Goal: Register for event/course

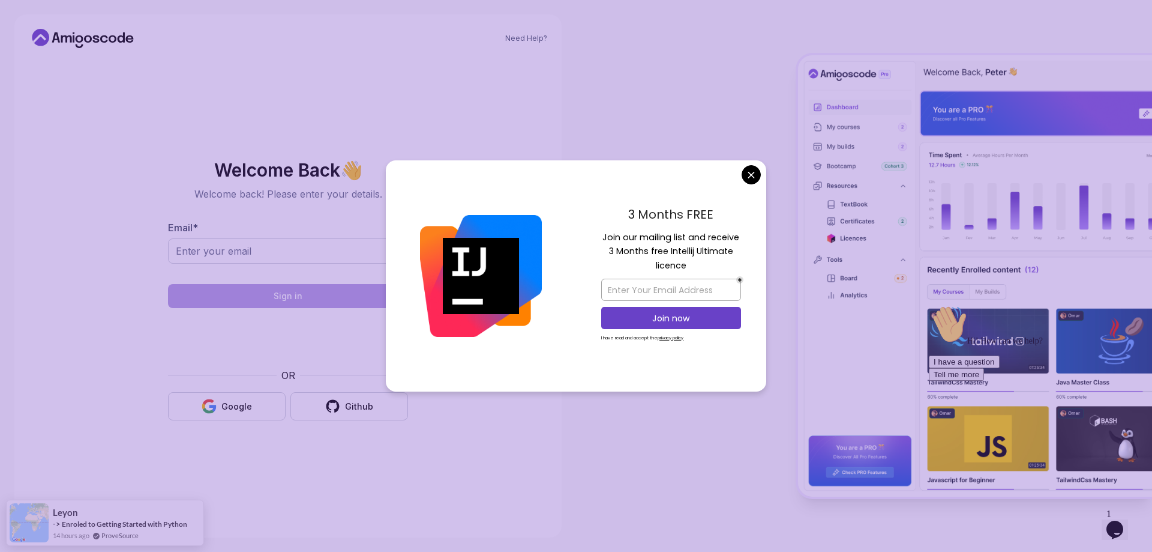
click at [753, 179] on body "Need Help? Welcome Back 👋 Welcome back! Please enter your details. Email * Sign…" at bounding box center [576, 276] width 1152 height 552
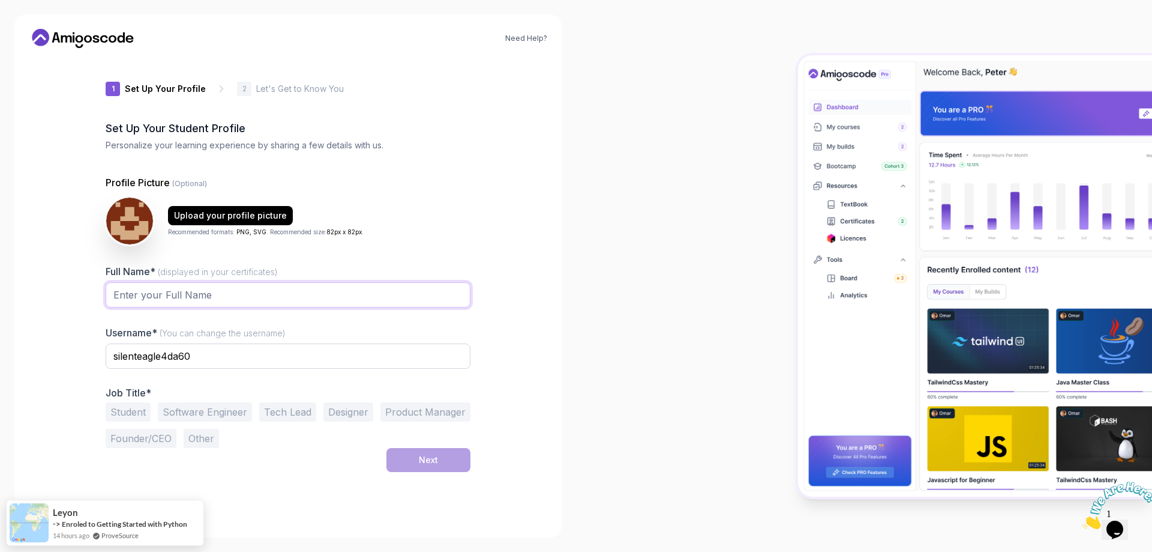
click at [244, 300] on input "Full Name* (displayed in your certificates)" at bounding box center [288, 294] width 365 height 25
click at [244, 298] on input "Full Name* (displayed in your certificates)" at bounding box center [288, 294] width 365 height 25
click at [565, 260] on div "Need Help? 1 Set Up Your Profile 1 Set Up Your Profile 2 Let's Get to Know You …" at bounding box center [288, 276] width 576 height 552
click at [227, 414] on button "Software Engineer" at bounding box center [205, 411] width 94 height 19
click at [203, 291] on input "Full Name* (displayed in your certificates)" at bounding box center [288, 294] width 365 height 25
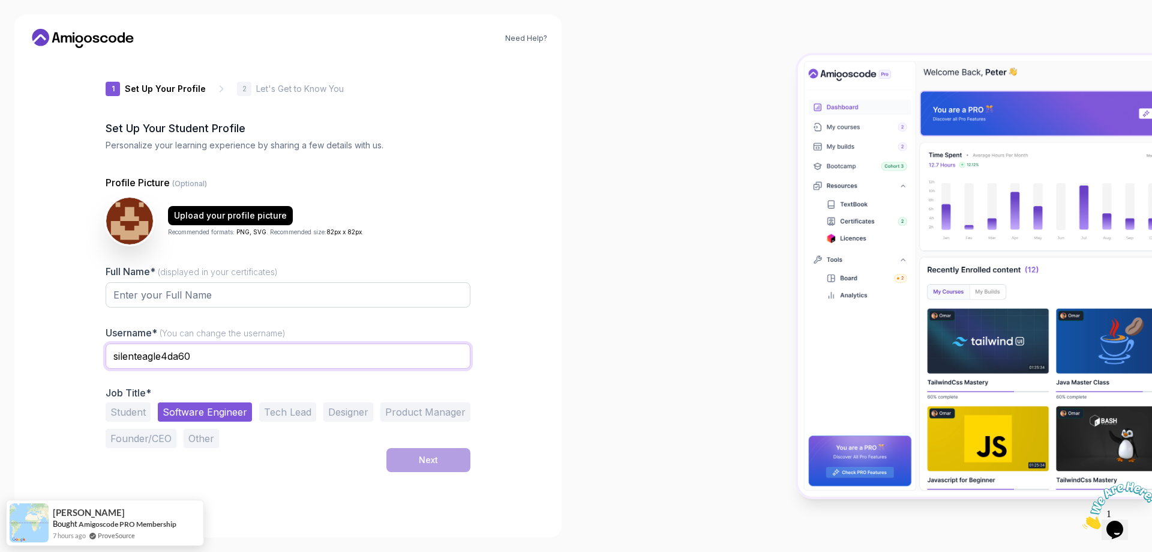
click at [142, 361] on input "silenteagle4da60" at bounding box center [288, 355] width 365 height 25
drag, startPoint x: 199, startPoint y: 364, endPoint x: 112, endPoint y: 356, distance: 87.4
click at [112, 356] on input "crazy0126" at bounding box center [288, 355] width 365 height 25
type input "crazy0126"
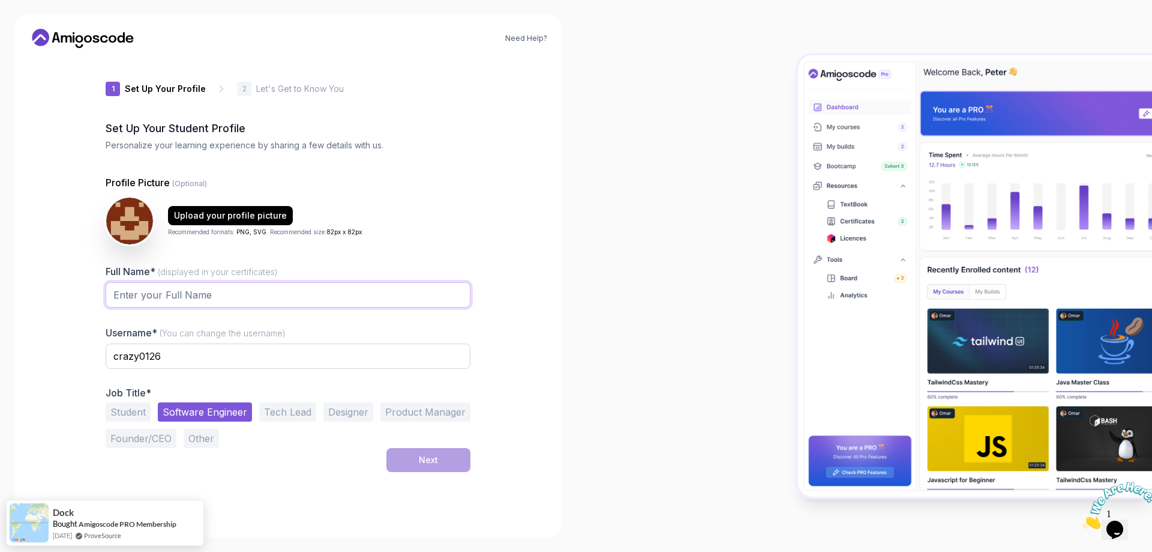
click at [164, 294] on input "Full Name* (displayed in your certificates)" at bounding box center [288, 294] width 365 height 25
paste input "crazy0126"
type input "crazy0126"
click at [417, 465] on button "Next" at bounding box center [429, 460] width 84 height 24
click at [422, 463] on div "Next" at bounding box center [428, 460] width 19 height 12
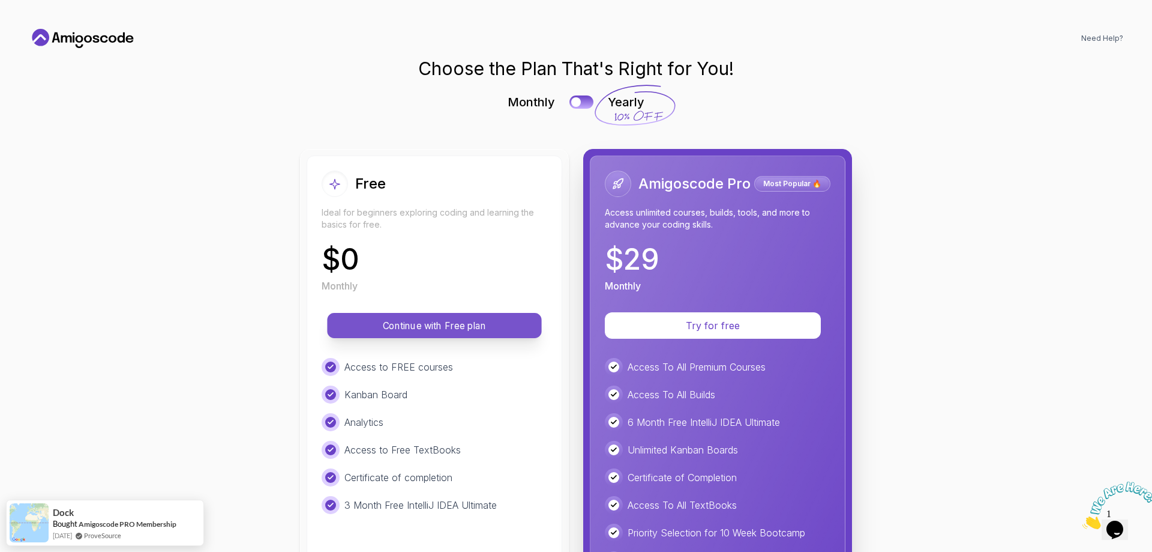
click at [454, 325] on p "Continue with Free plan" at bounding box center [434, 326] width 187 height 14
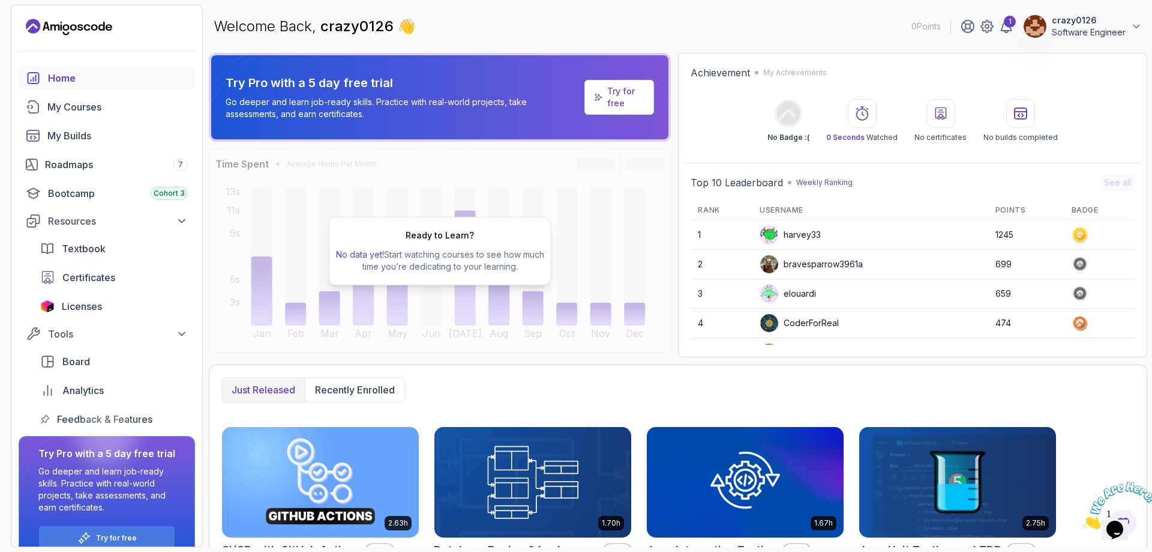
click at [626, 99] on p "Try for free" at bounding box center [625, 97] width 37 height 24
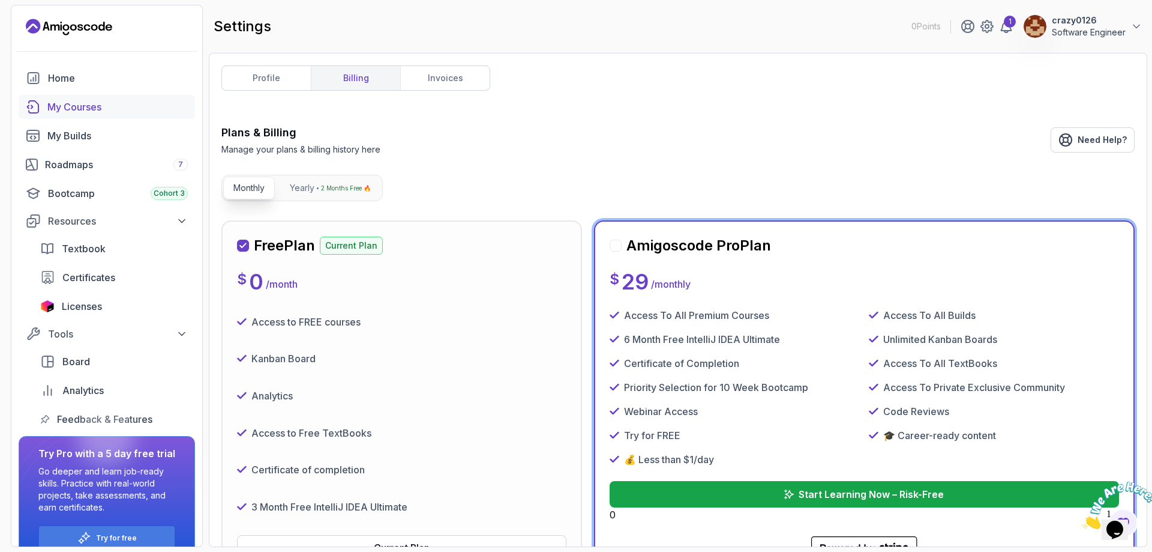
click at [76, 107] on div "My Courses" at bounding box center [117, 107] width 140 height 14
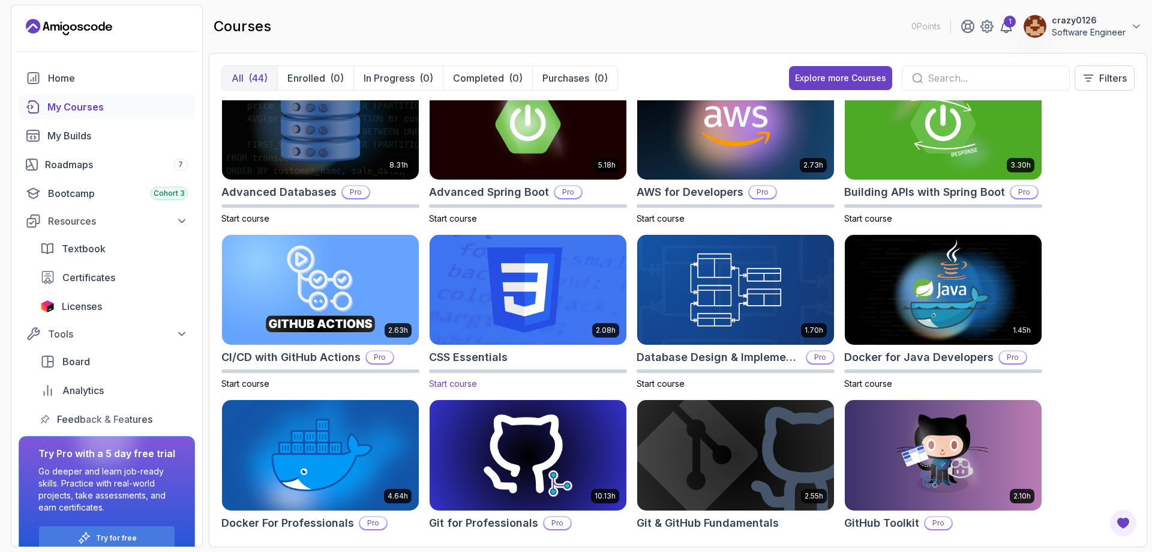
scroll to position [60, 0]
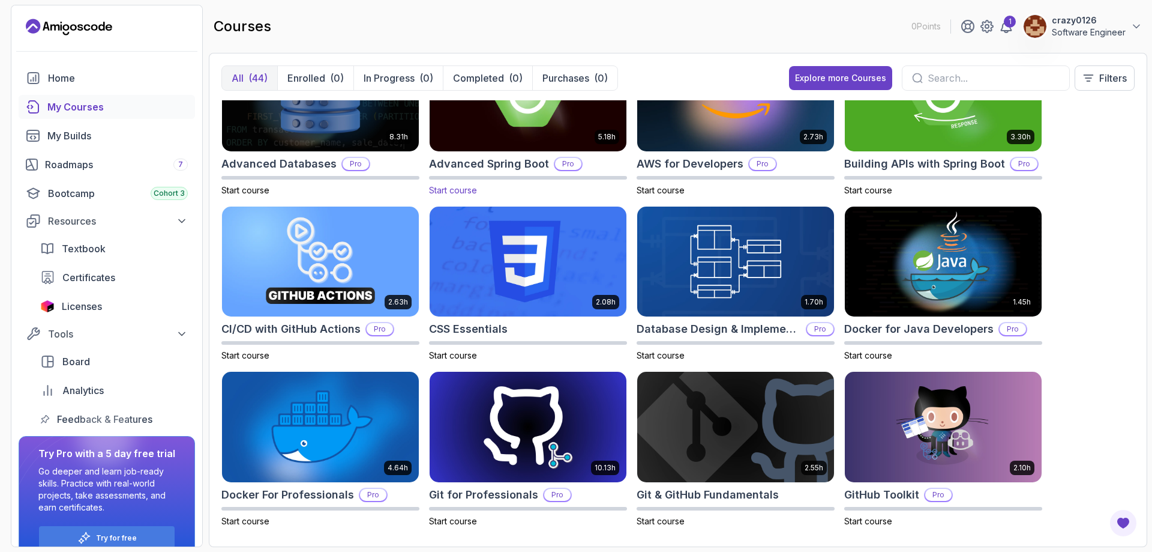
click at [489, 170] on h2 "Advanced Spring Boot" at bounding box center [489, 163] width 120 height 17
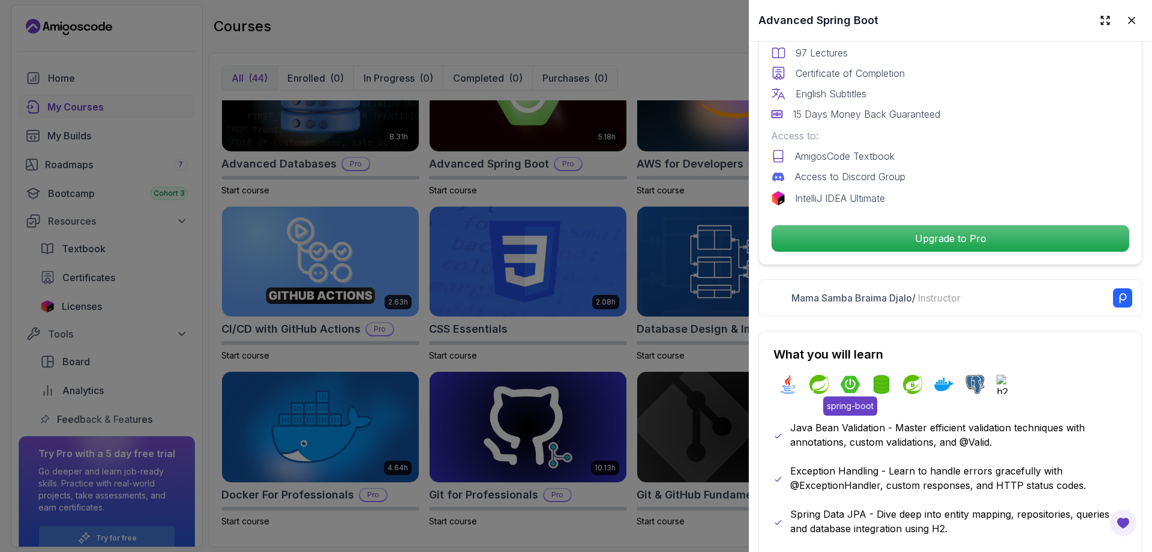
scroll to position [540, 0]
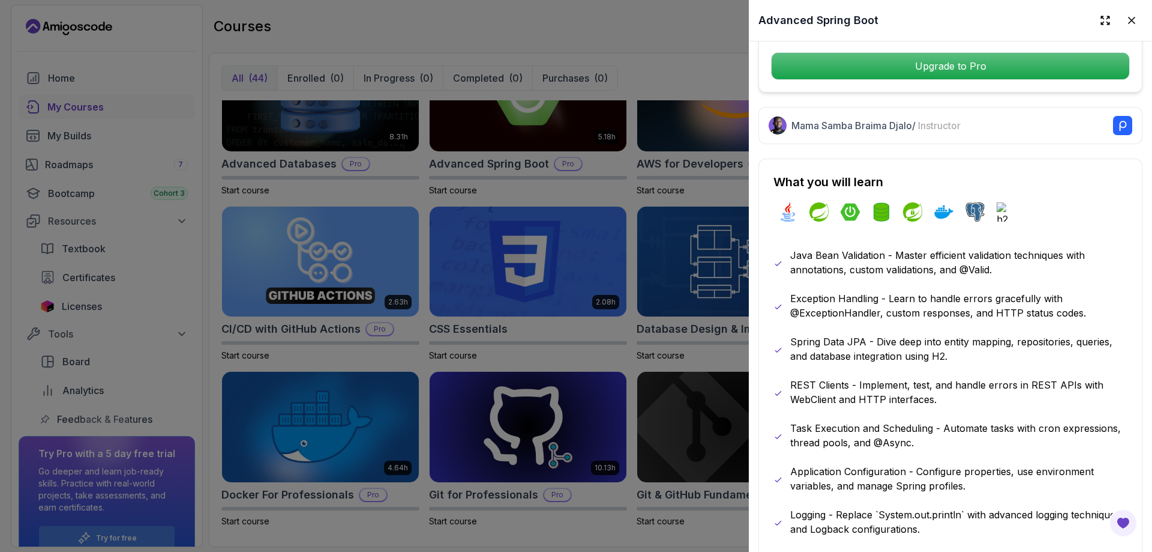
click at [513, 345] on div at bounding box center [576, 276] width 1152 height 552
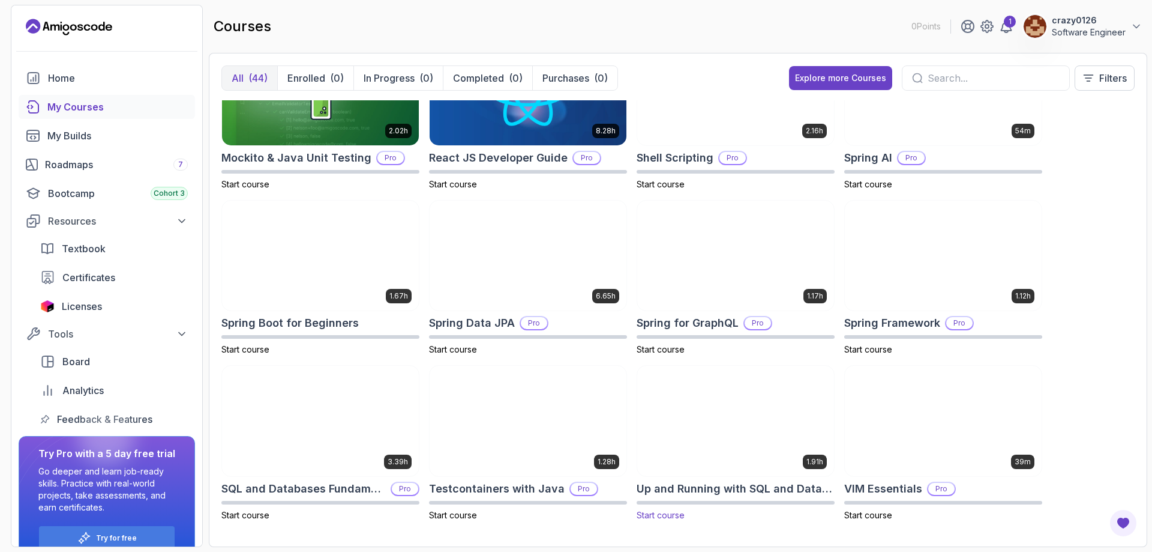
scroll to position [1391, 0]
